Goal: Transaction & Acquisition: Purchase product/service

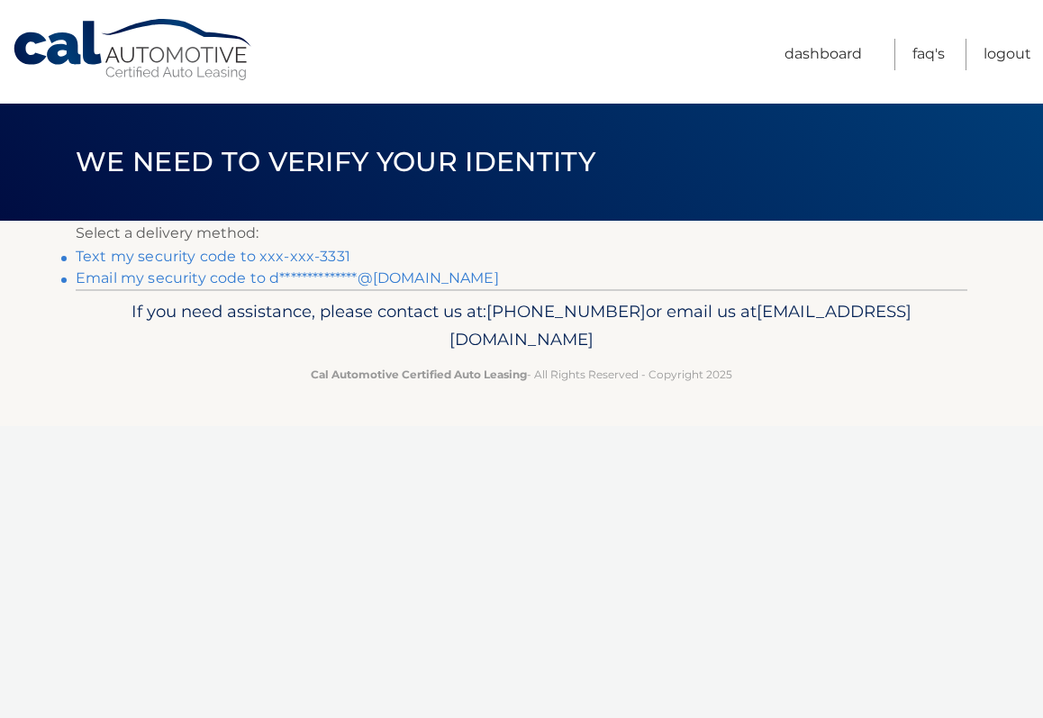
click at [214, 250] on link "Text my security code to xxx-xxx-3331" at bounding box center [213, 256] width 275 height 17
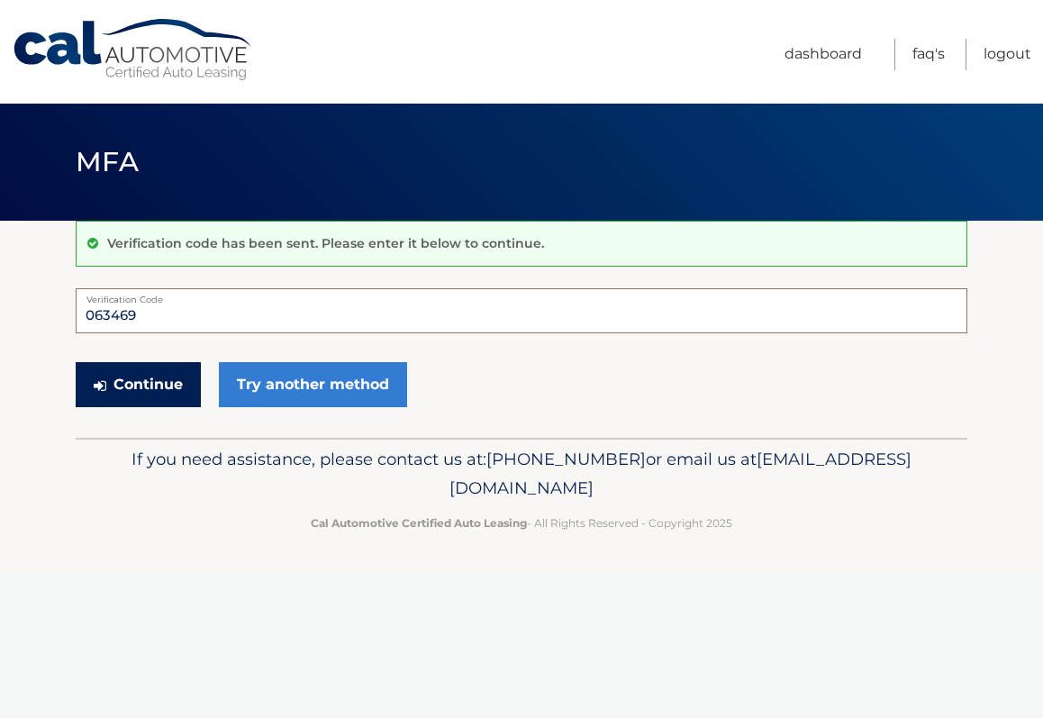
type input "063469"
click at [150, 389] on button "Continue" at bounding box center [138, 384] width 125 height 45
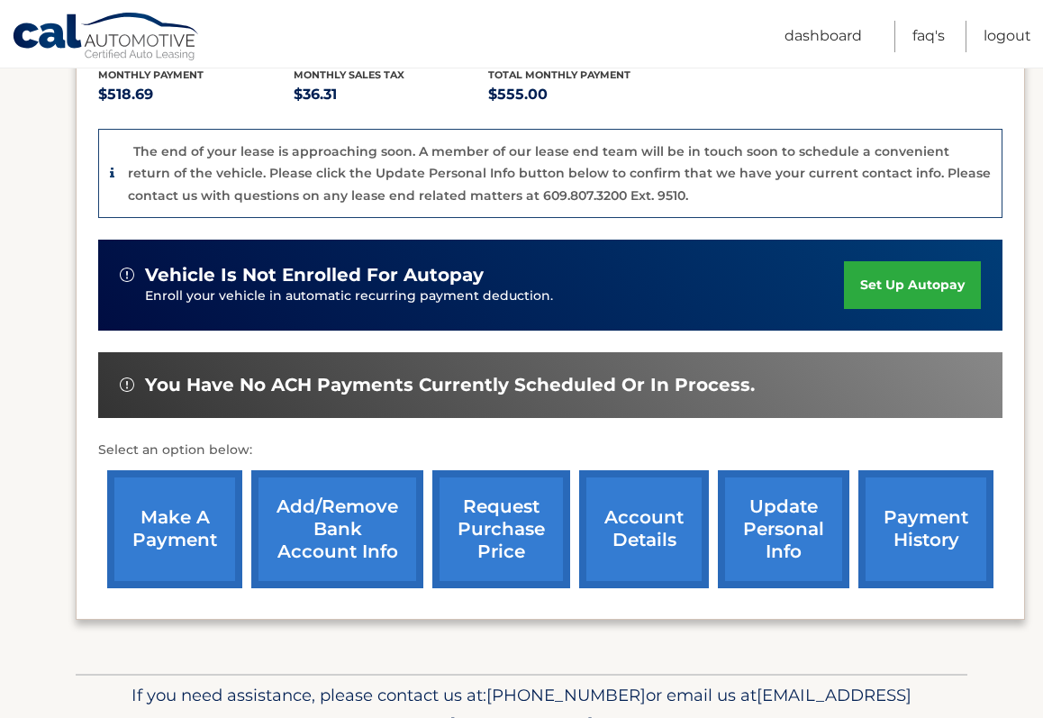
scroll to position [394, 0]
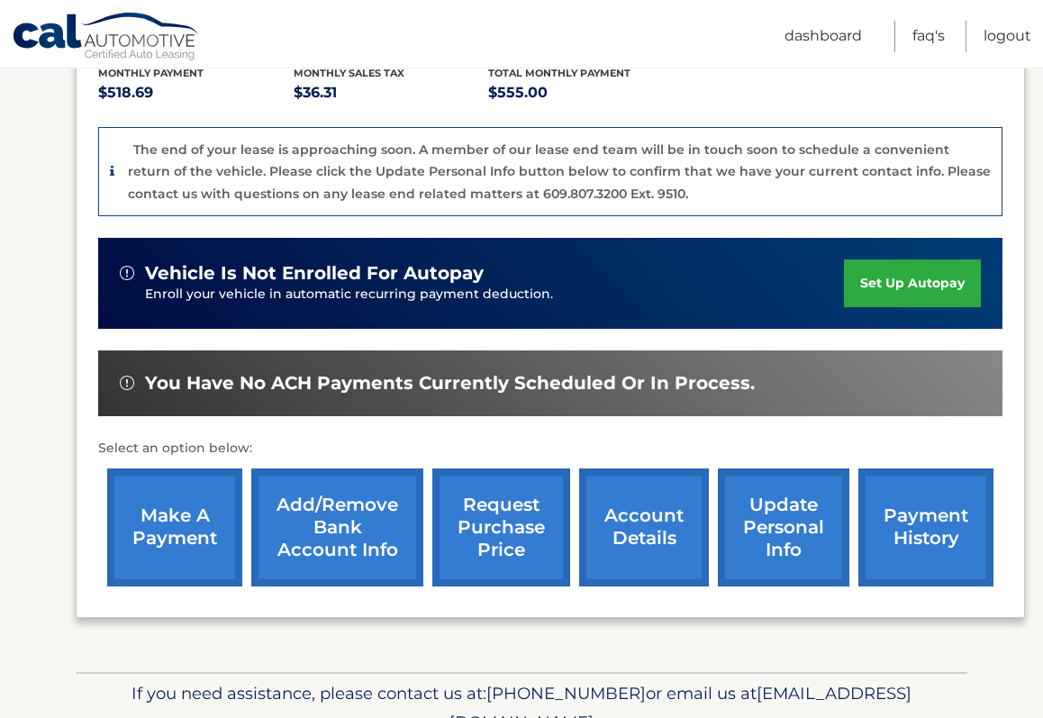
click at [183, 535] on link "make a payment" at bounding box center [174, 527] width 135 height 118
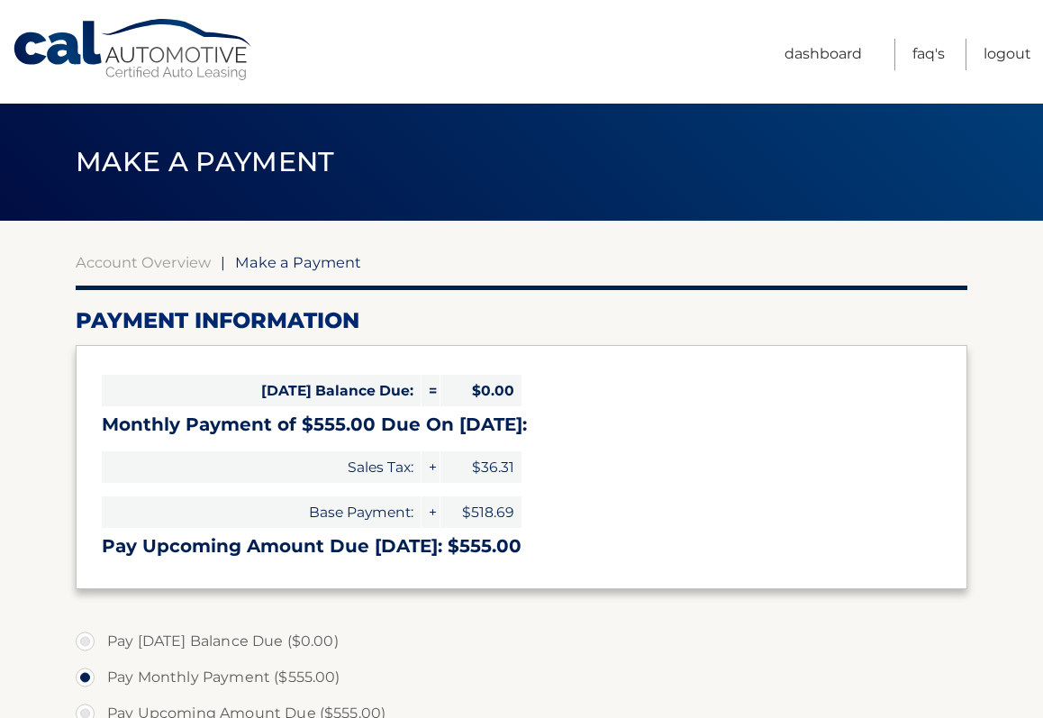
select select "ZjMxOGUyNTUtOTRjZS00N2VjLThiMjgtOWFkOTQ4ZDIzZTgy"
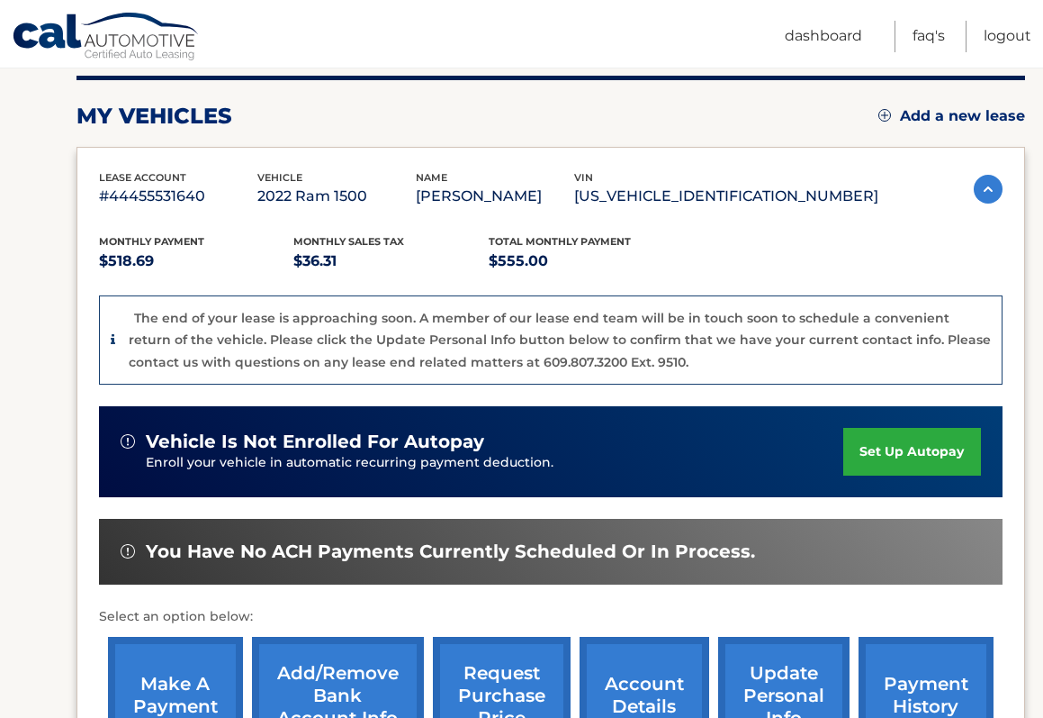
scroll to position [248, 0]
